Goal: Information Seeking & Learning: Check status

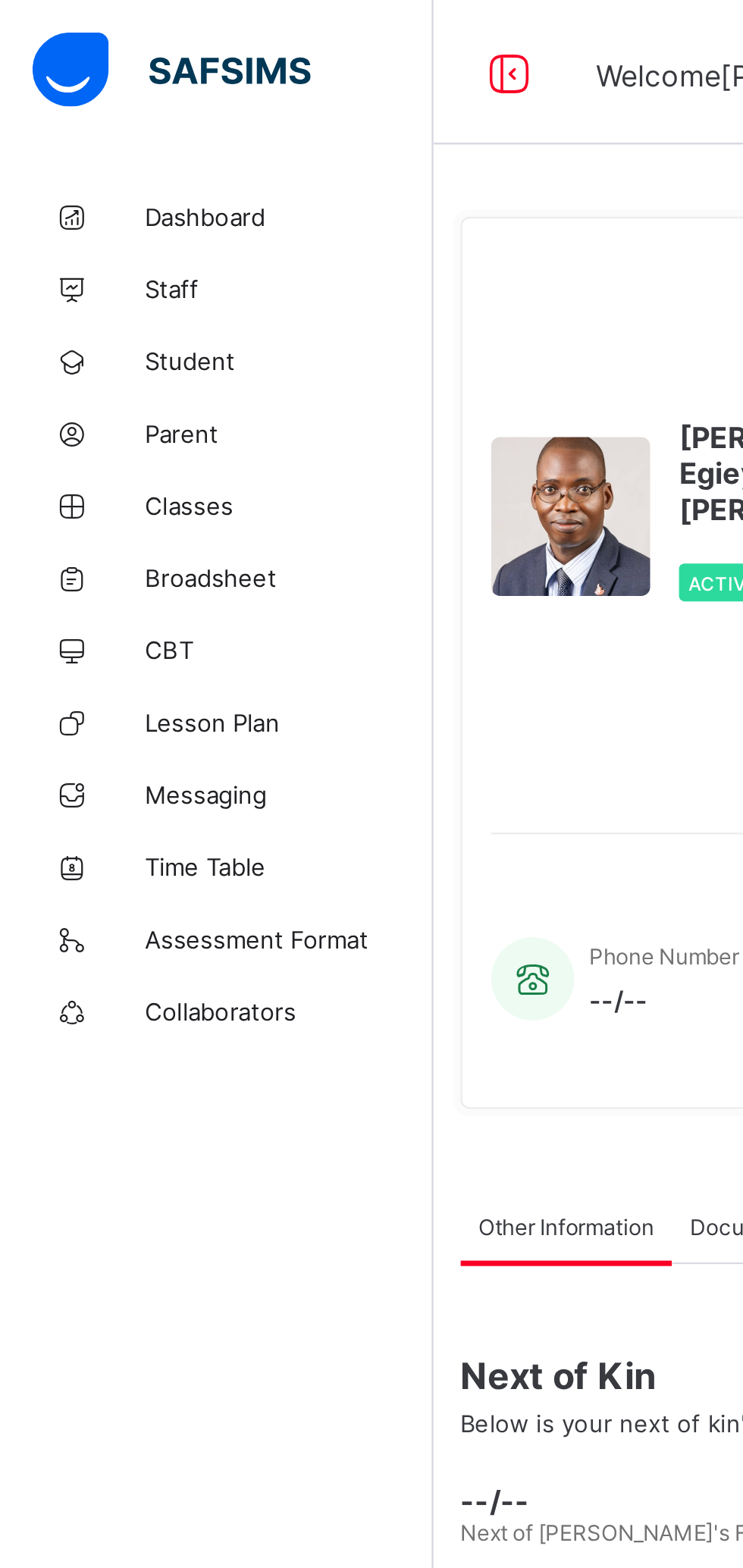
click at [95, 245] on span "Broadsheet" at bounding box center [121, 243] width 121 height 12
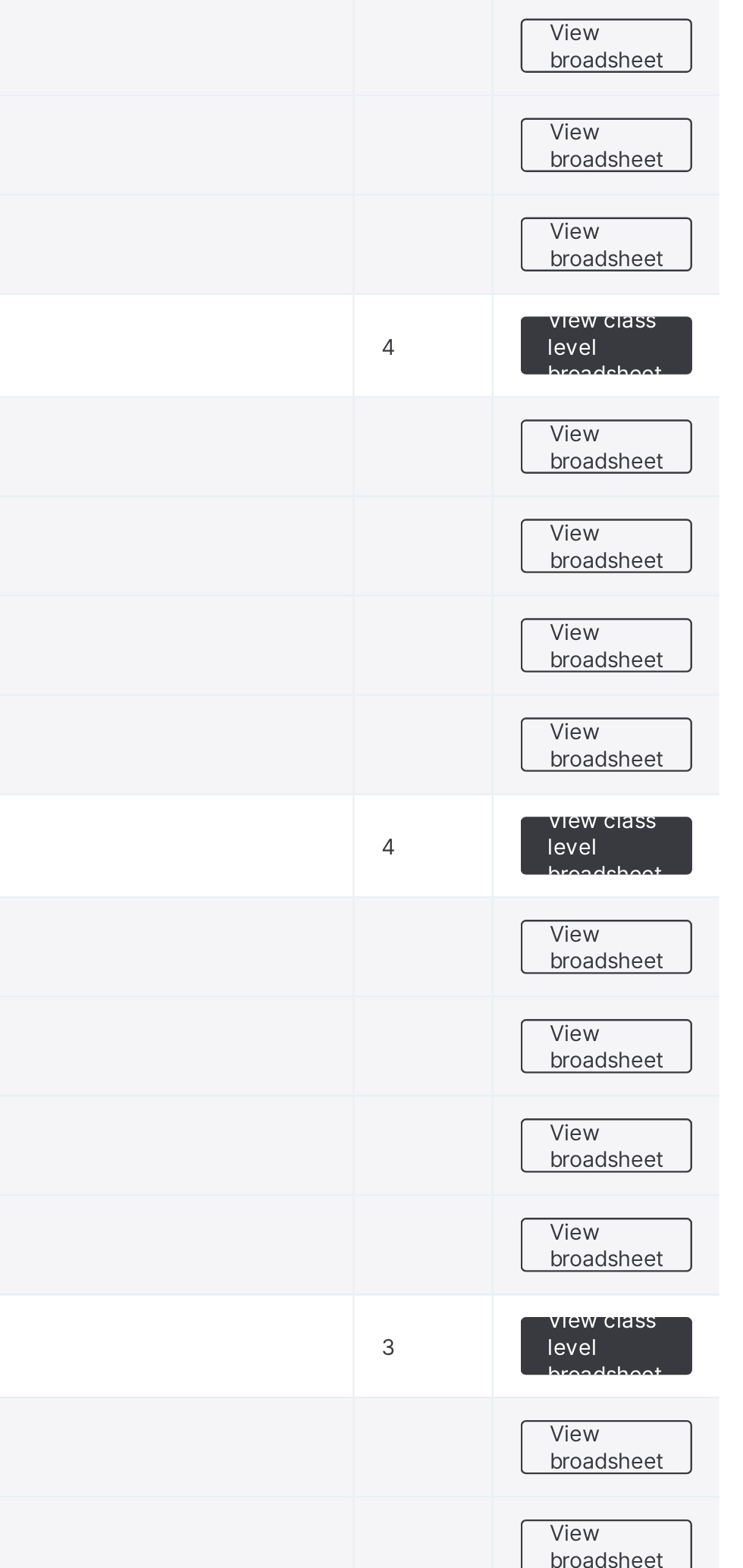
click at [667, 965] on span "View broadsheet" at bounding box center [668, 967] width 48 height 23
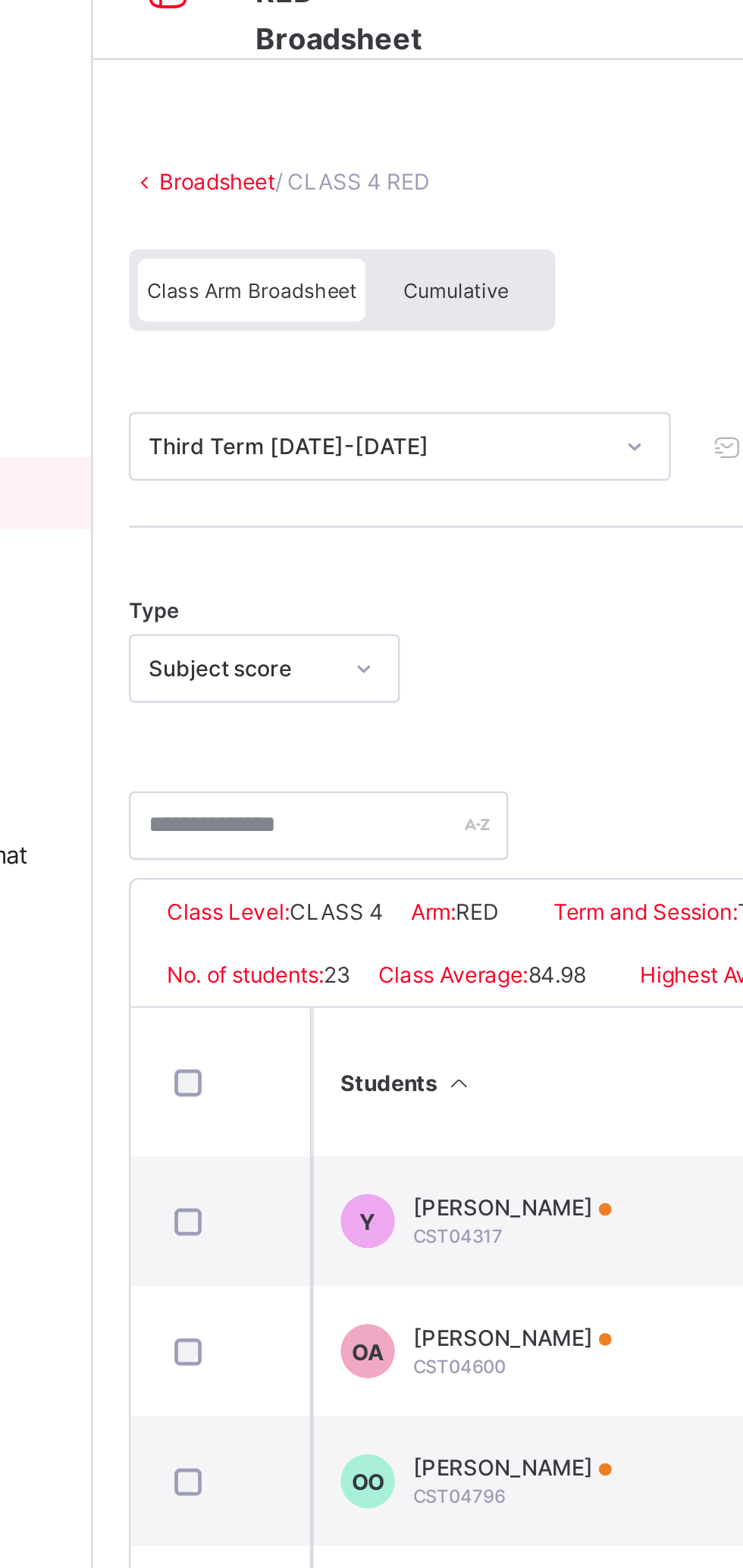
click at [336, 155] on span "Cumulative" at bounding box center [334, 158] width 44 height 11
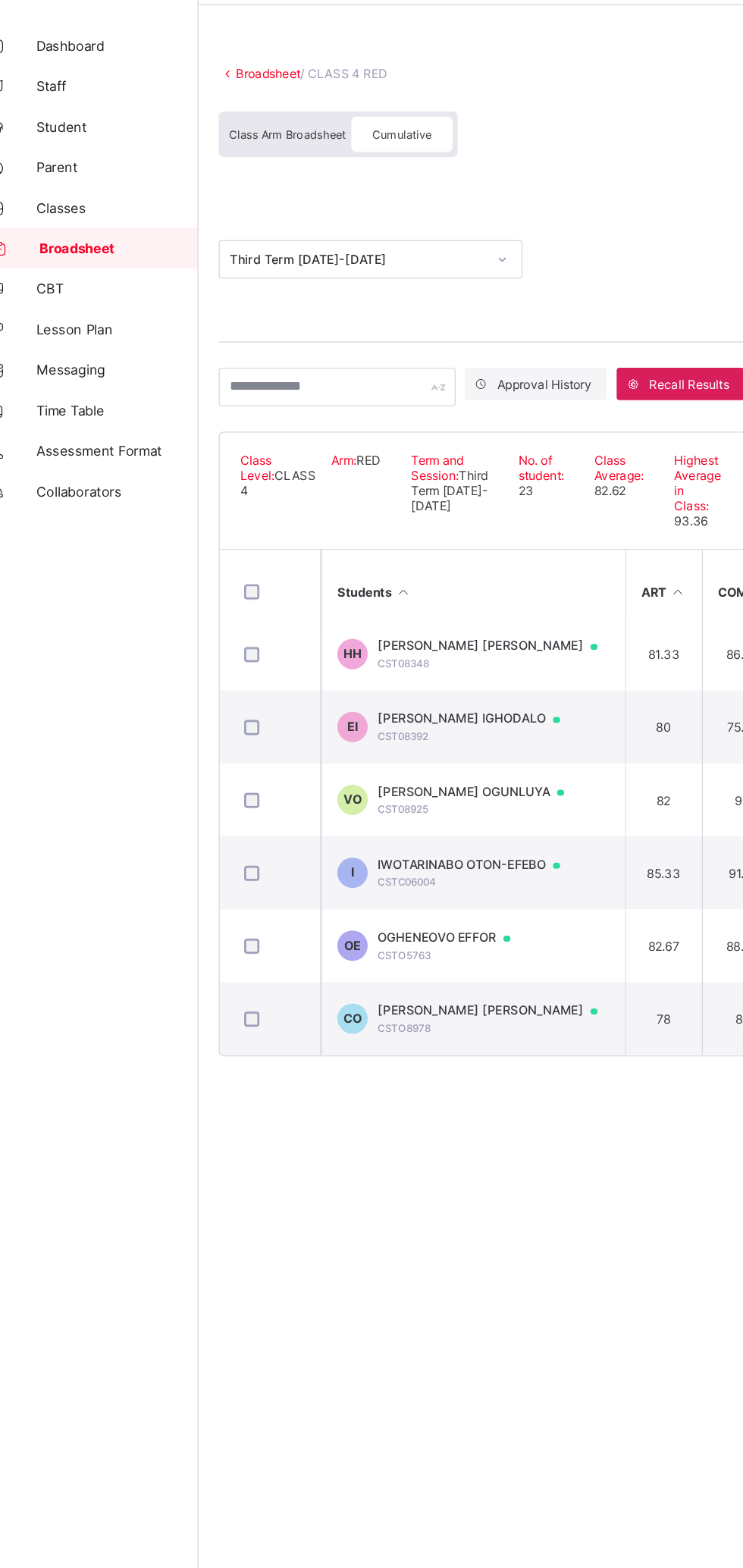
scroll to position [945, 0]
click at [447, 813] on td "CO [PERSON_NAME] [PERSON_NAME] CSTO8978" at bounding box center [387, 819] width 228 height 54
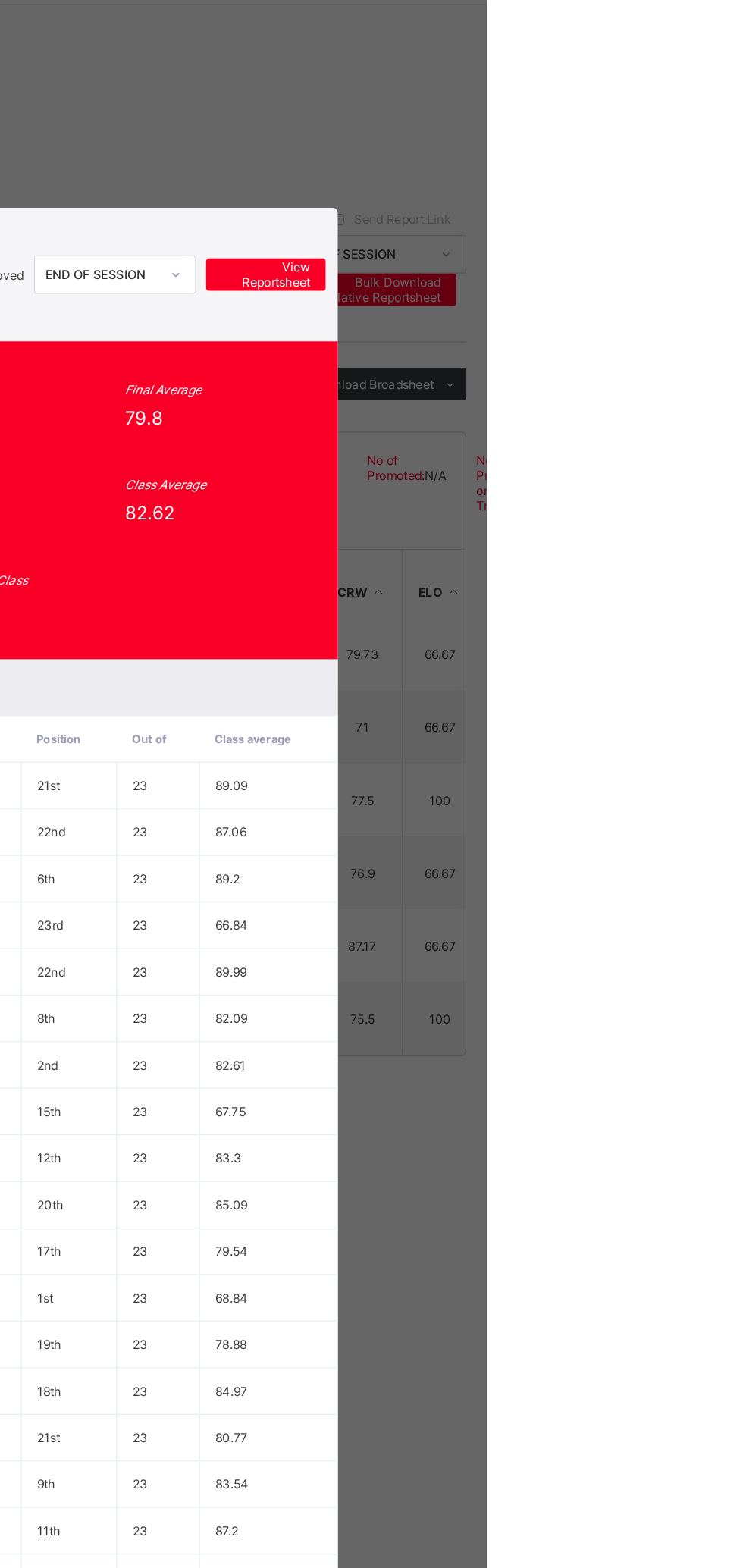
click at [611, 273] on span "View Reportsheet" at bounding box center [577, 262] width 67 height 23
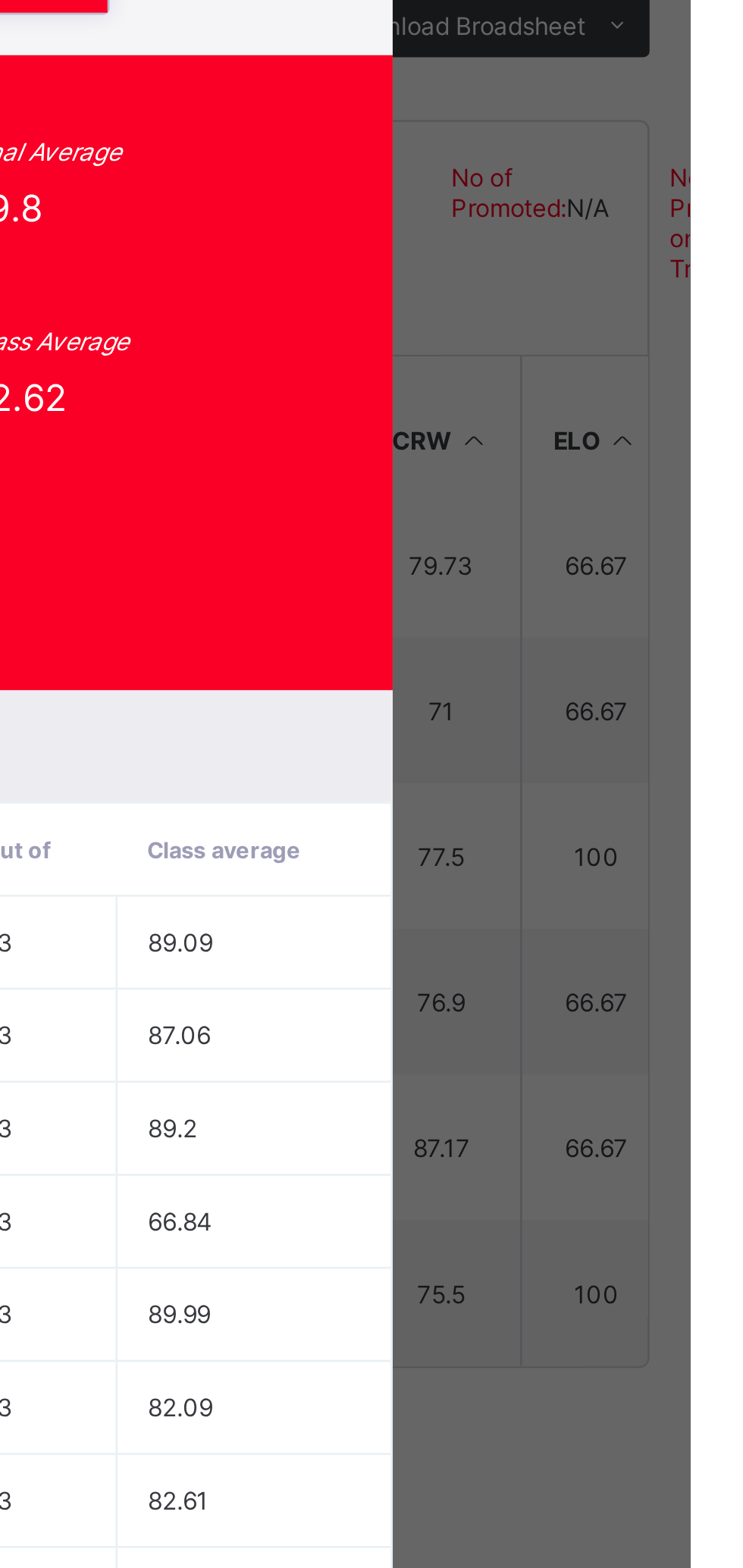
click at [722, 456] on div "CO CSTO8978 [PERSON_NAME] [PERSON_NAME] undefined undefined Approved option END…" at bounding box center [372, 784] width 743 height 1568
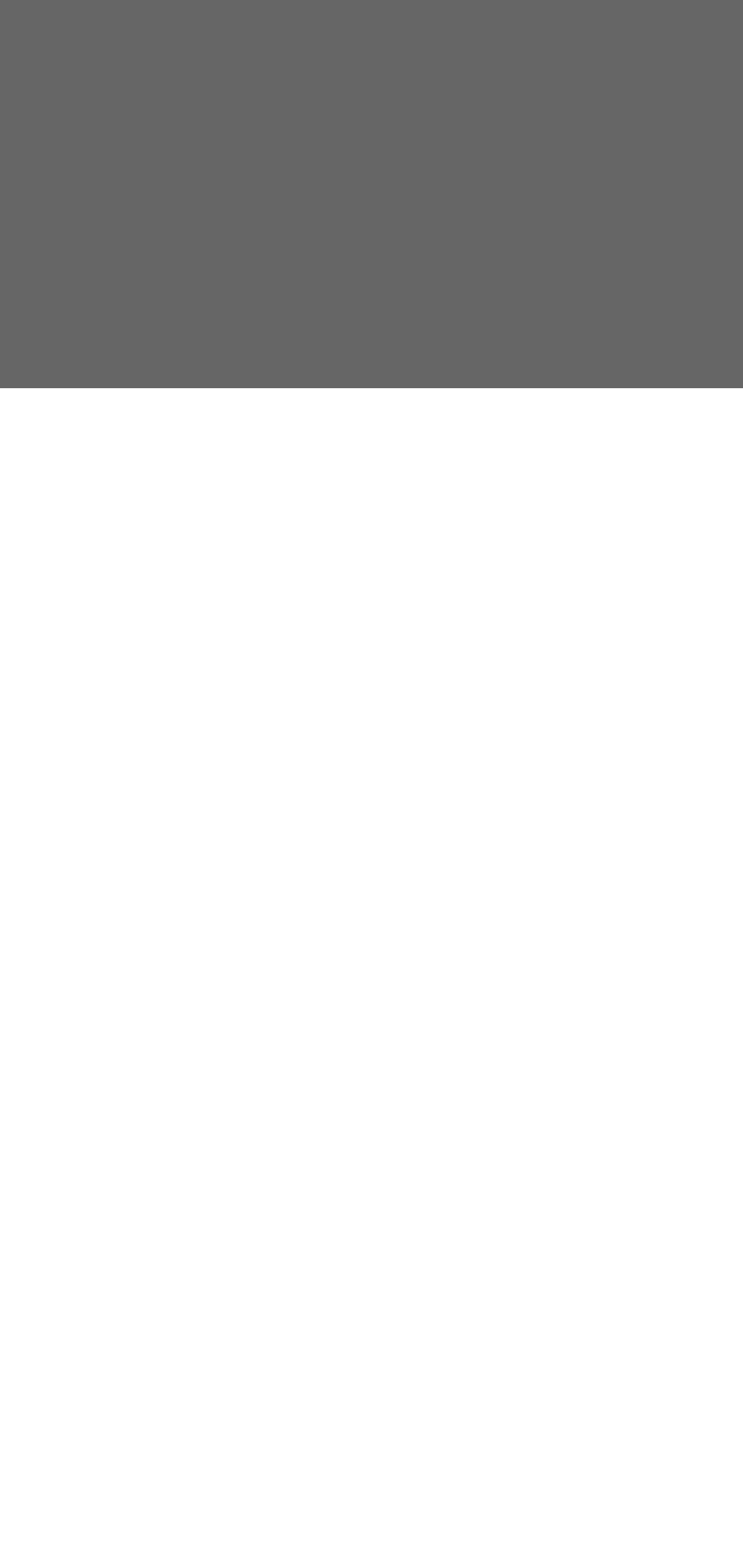
click at [463, 1335] on span "Close" at bounding box center [451, 1329] width 25 height 11
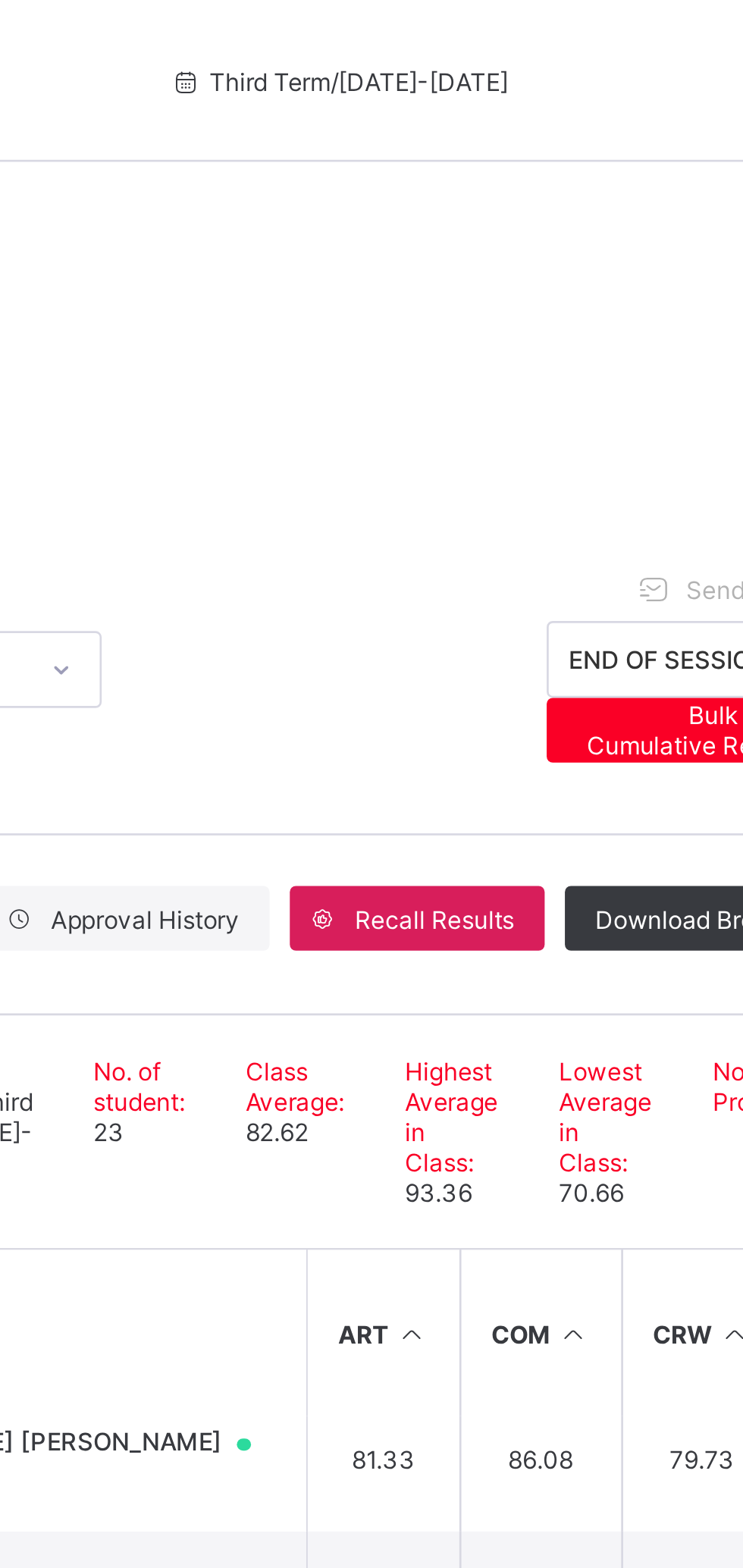
click at [540, 222] on div "Third Term [DATE]-[DATE] Send Report Link END OF SESSION Bulk Download Cumulati…" at bounding box center [463, 251] width 531 height 85
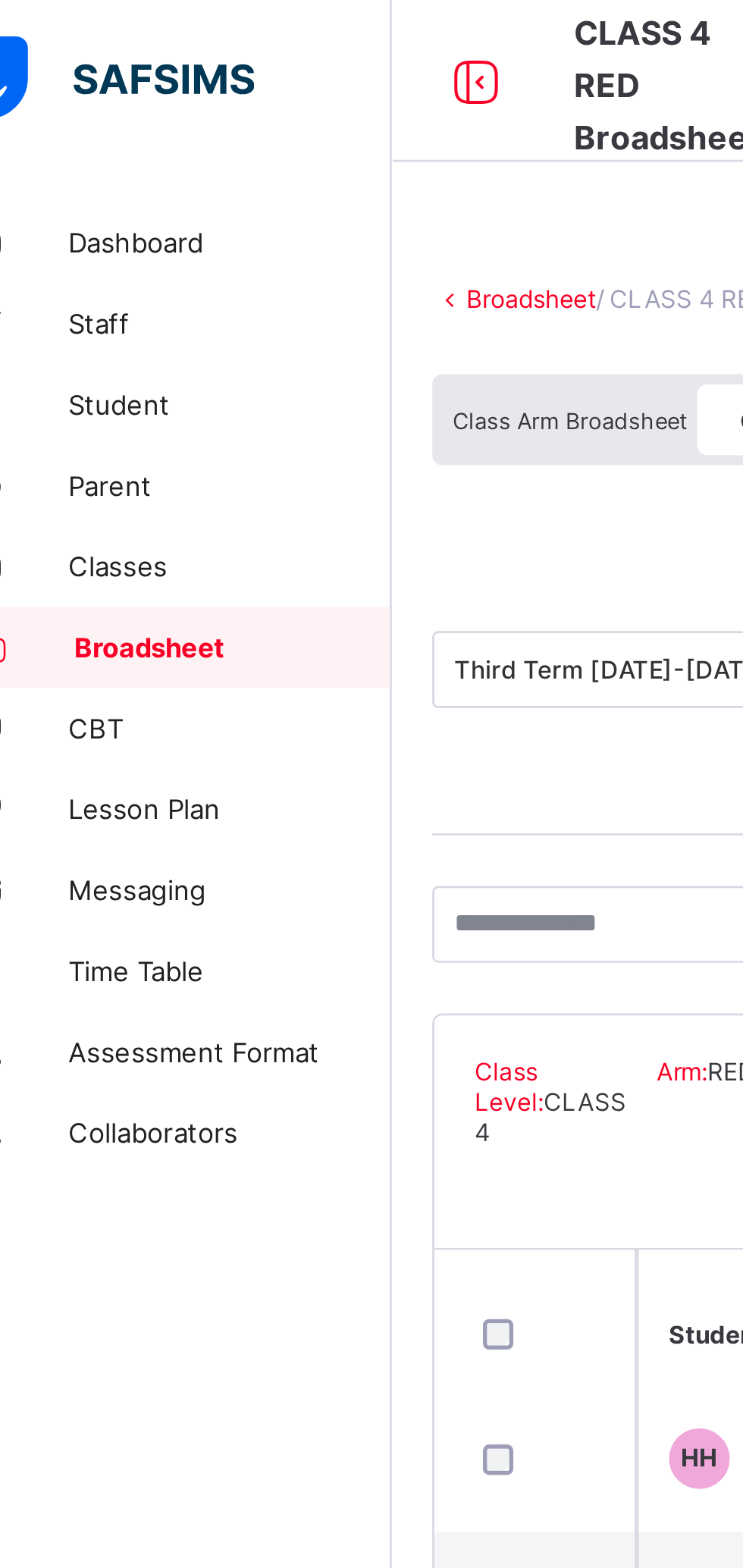
click at [85, 146] on span "Student" at bounding box center [121, 152] width 121 height 12
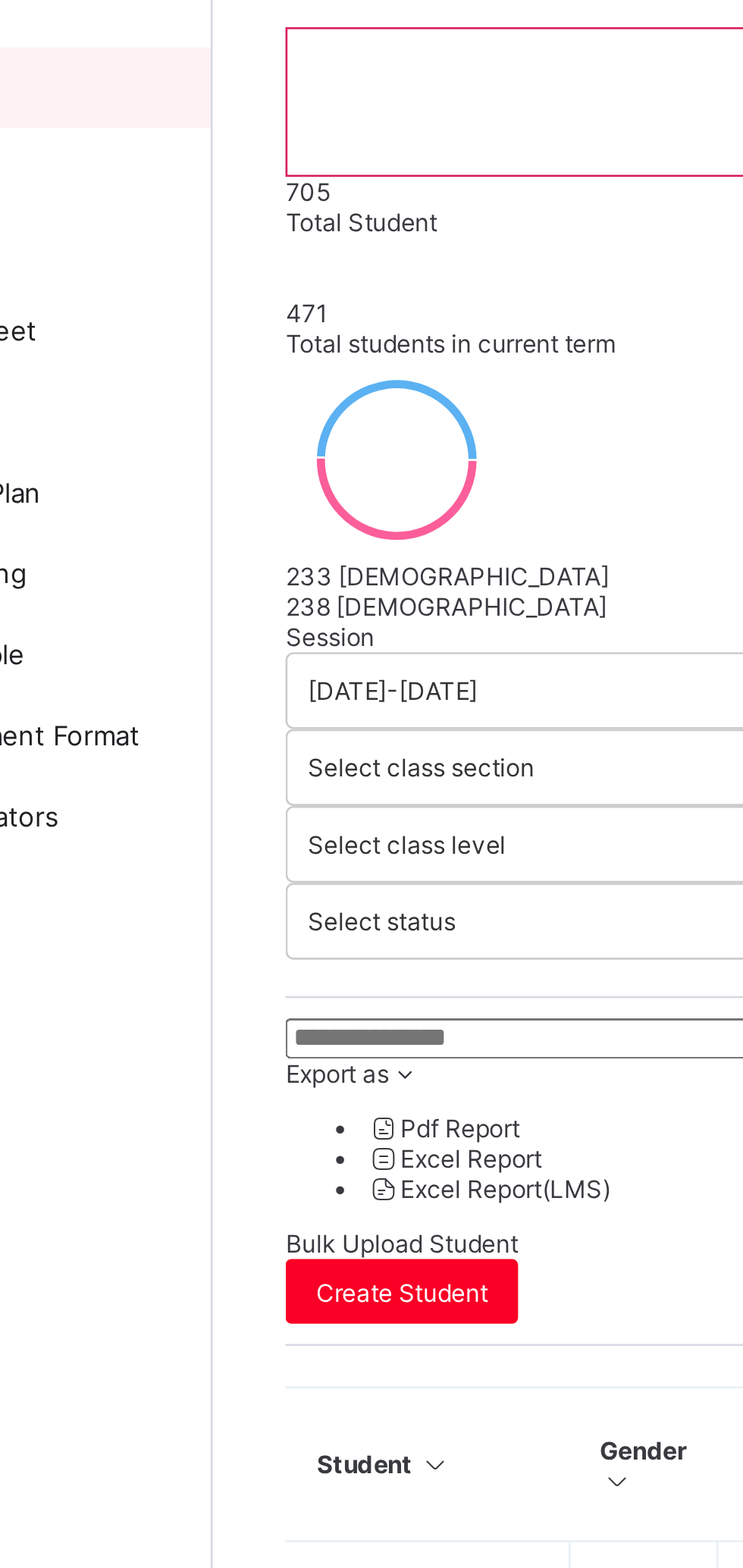
click at [290, 505] on input "text" at bounding box center [323, 507] width 228 height 15
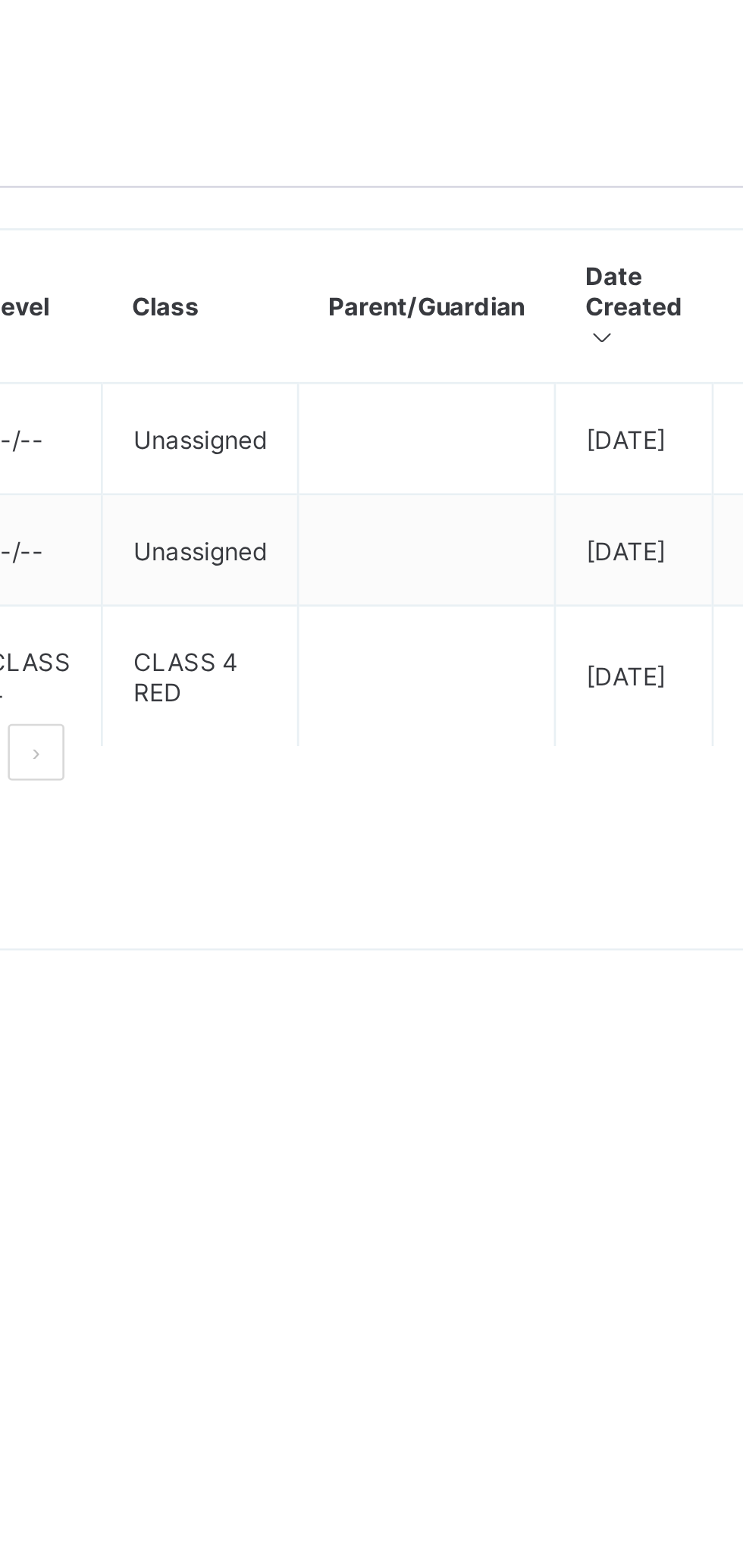
type input "*****"
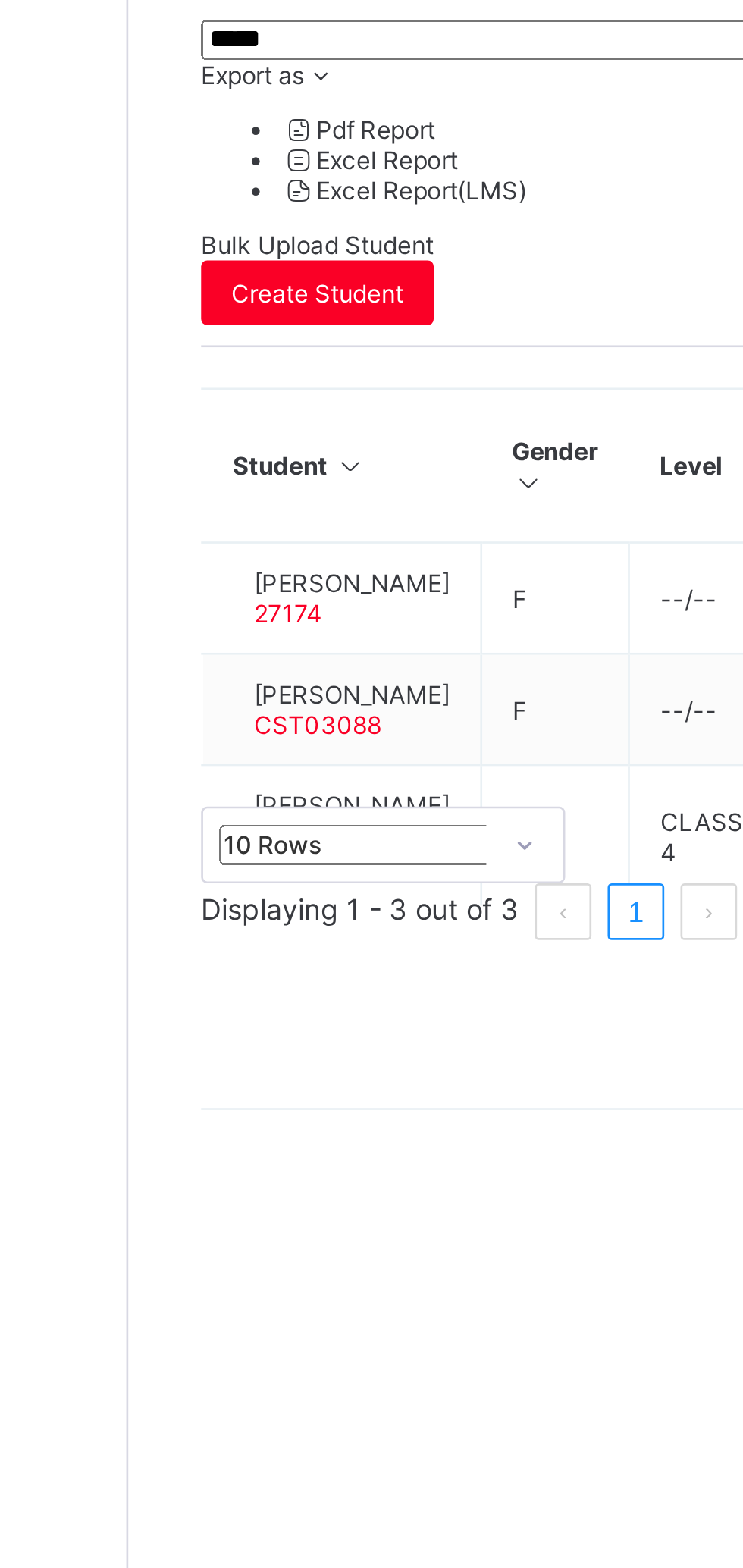
click at [284, 790] on span "[PERSON_NAME] [PERSON_NAME]" at bounding box center [265, 801] width 74 height 23
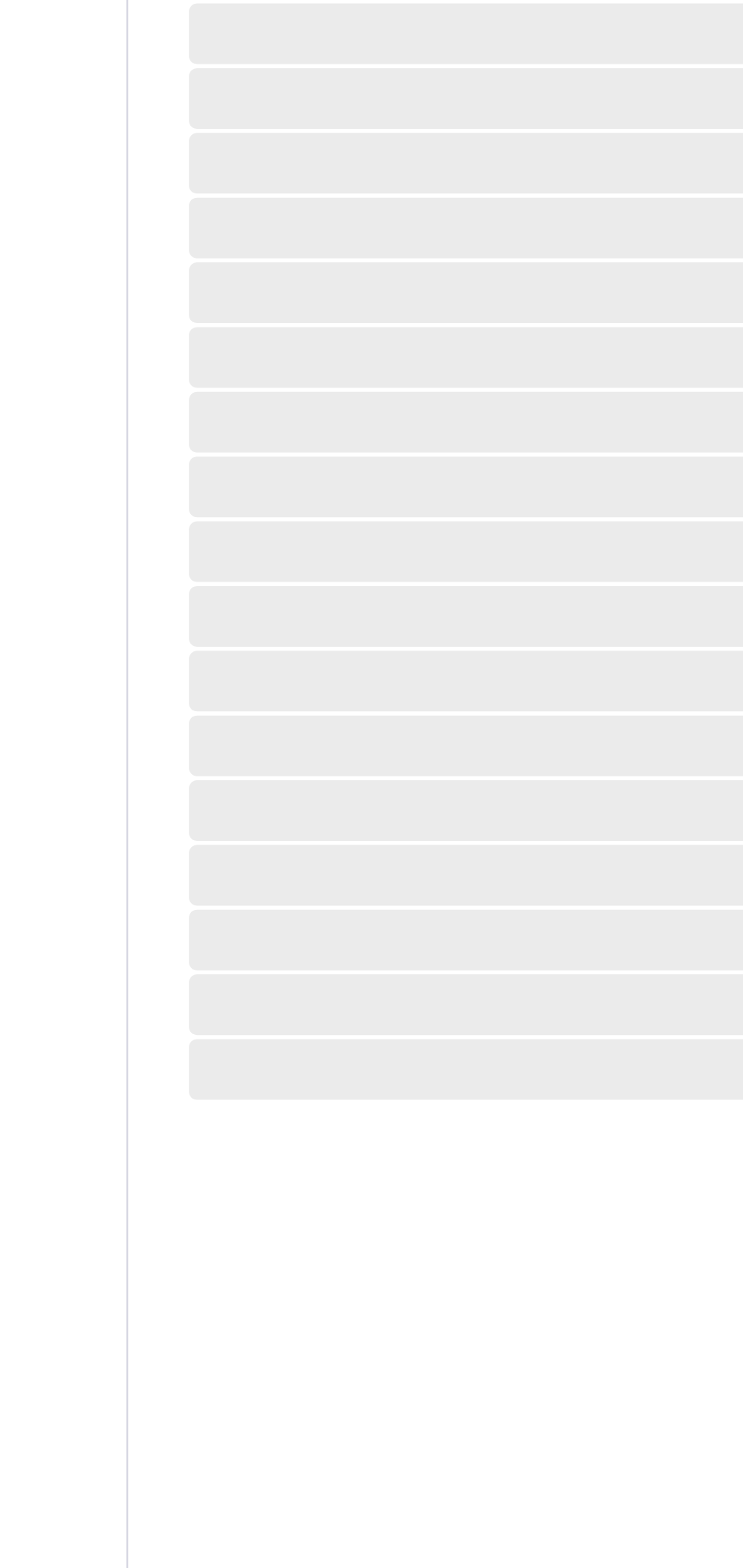
click at [281, 762] on span "‌" at bounding box center [463, 773] width 515 height 23
